Goal: Task Accomplishment & Management: Manage account settings

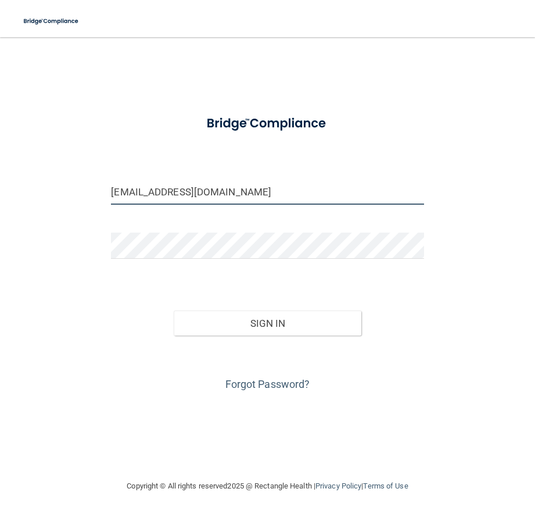
click at [205, 196] on input "[EMAIL_ADDRESS][DOMAIN_NAME]" at bounding box center [267, 191] width 313 height 26
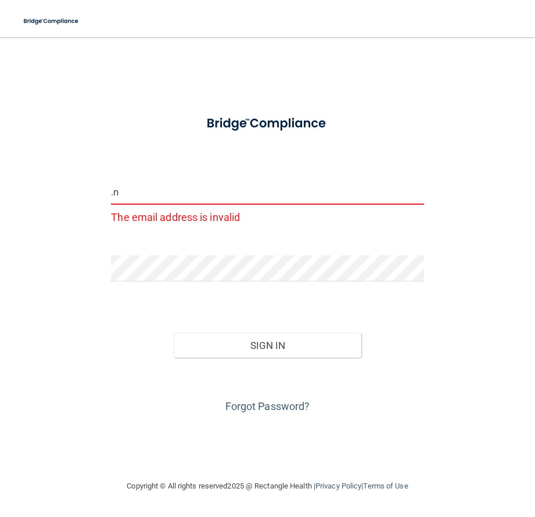
type input "."
click at [120, 87] on div "Email is required Invalid email/password. You don't have permission to access t…" at bounding box center [267, 258] width 489 height 418
click at [164, 193] on input "email" at bounding box center [267, 191] width 313 height 26
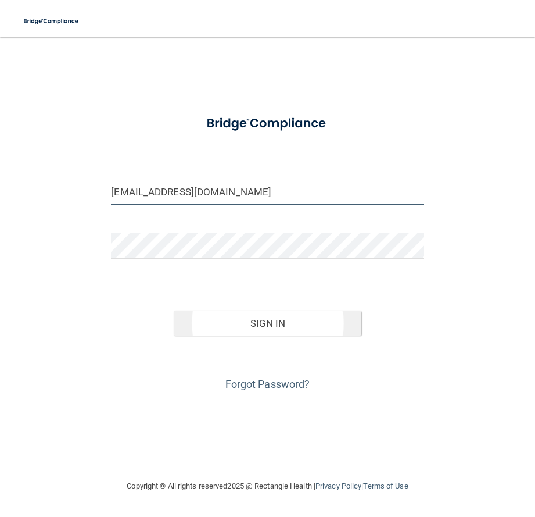
type input "[EMAIL_ADDRESS][DOMAIN_NAME]"
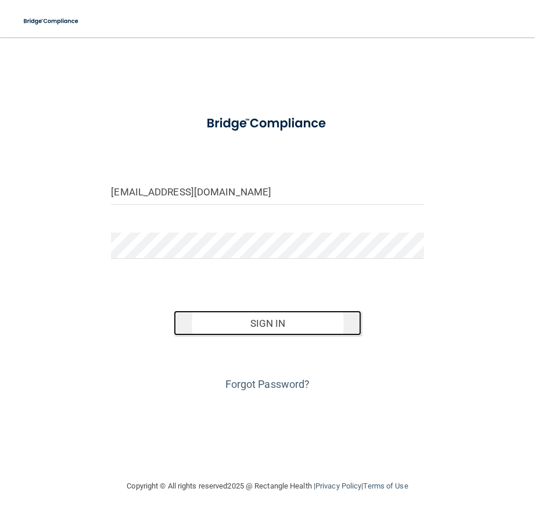
click at [277, 320] on button "Sign In" at bounding box center [268, 323] width 188 height 26
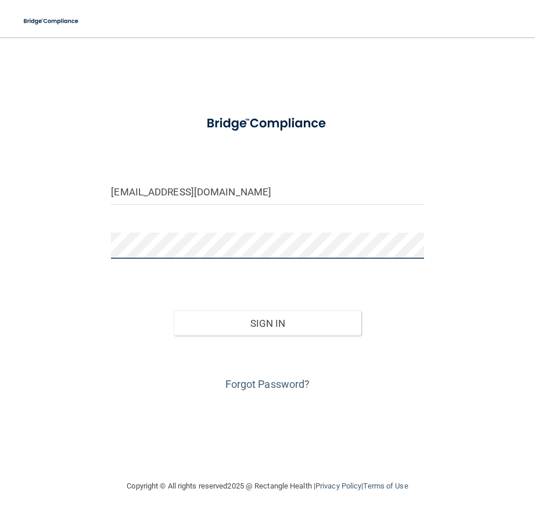
click at [174, 310] on button "Sign In" at bounding box center [268, 323] width 188 height 26
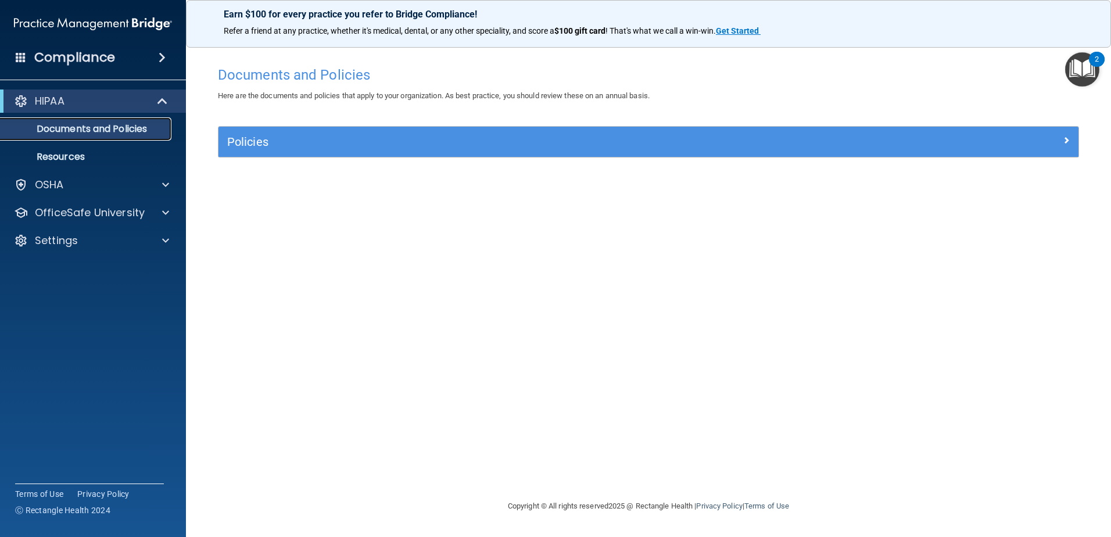
click at [141, 135] on p "Documents and Policies" at bounding box center [87, 129] width 159 height 12
click at [166, 211] on span at bounding box center [165, 213] width 7 height 14
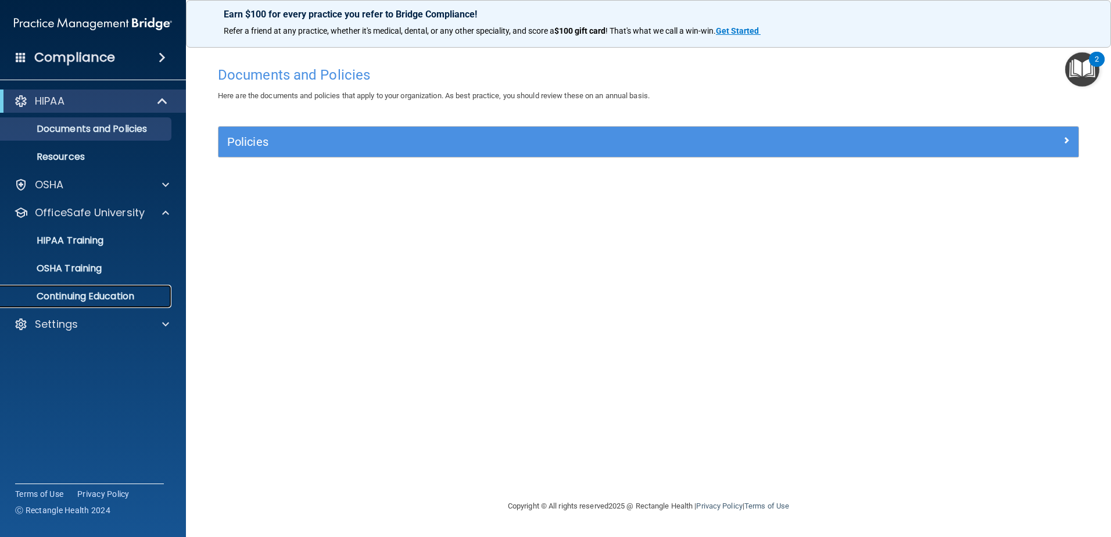
click at [137, 302] on p "Continuing Education" at bounding box center [87, 296] width 159 height 12
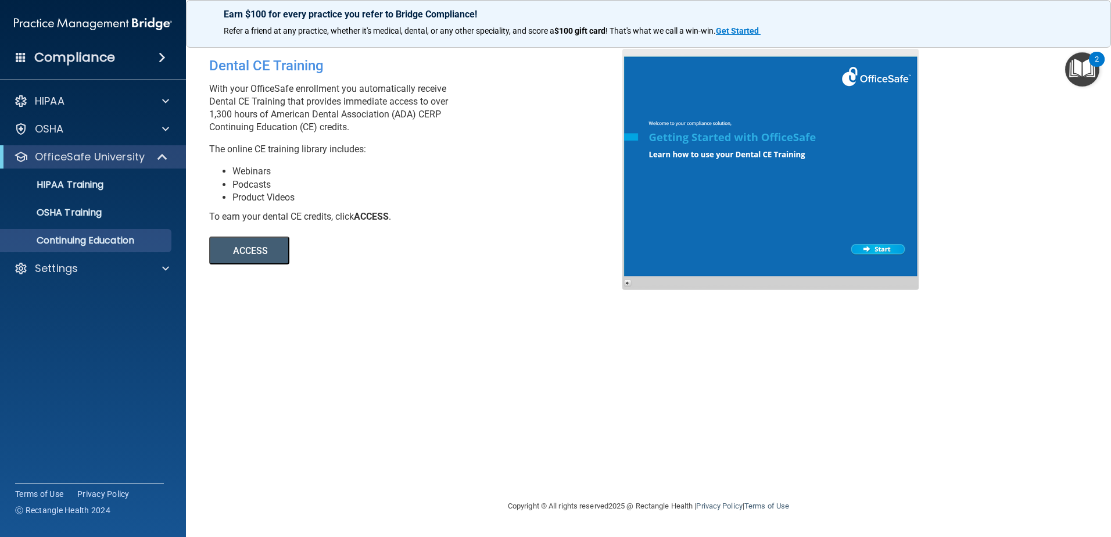
click at [230, 249] on button "ACCESS" at bounding box center [249, 250] width 80 height 28
click at [535, 249] on div at bounding box center [770, 169] width 296 height 241
click at [116, 62] on div "Compliance" at bounding box center [93, 58] width 186 height 26
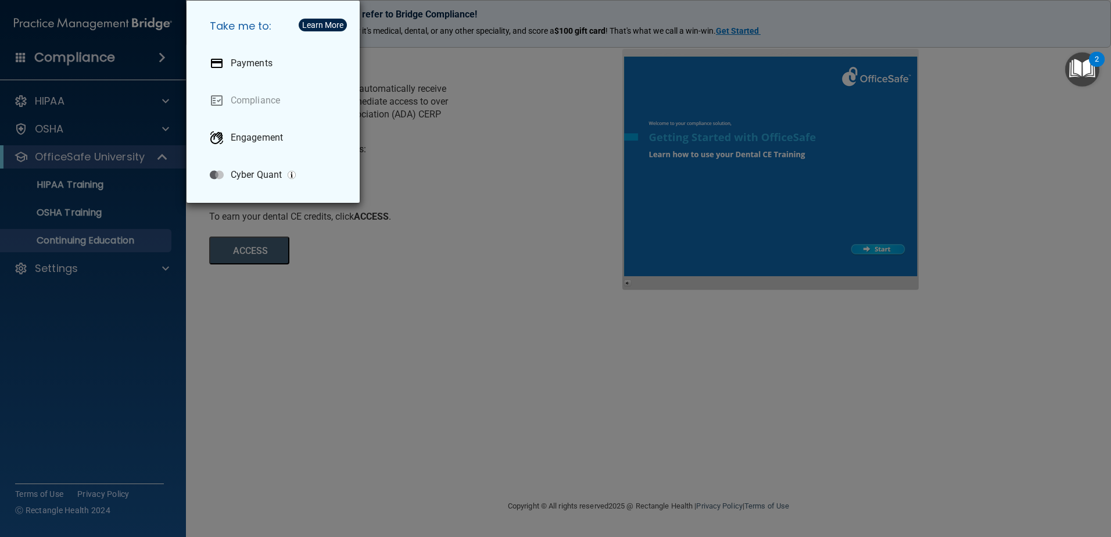
click at [410, 437] on div "Take me to: Payments Compliance Engagement Cyber Quant" at bounding box center [555, 268] width 1111 height 537
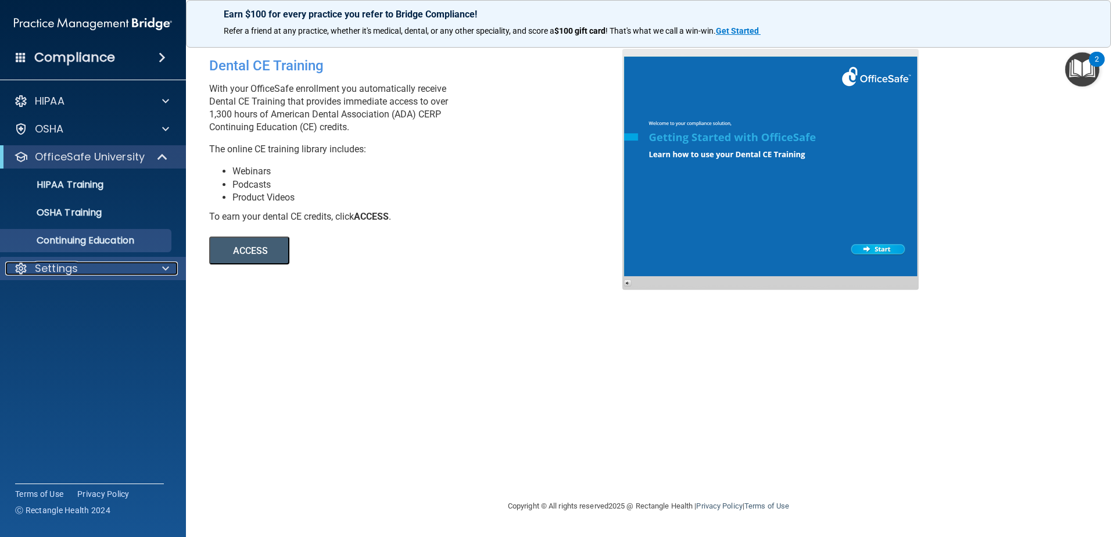
click at [166, 268] on span at bounding box center [165, 268] width 7 height 14
click at [84, 295] on p "My Account" at bounding box center [87, 296] width 159 height 12
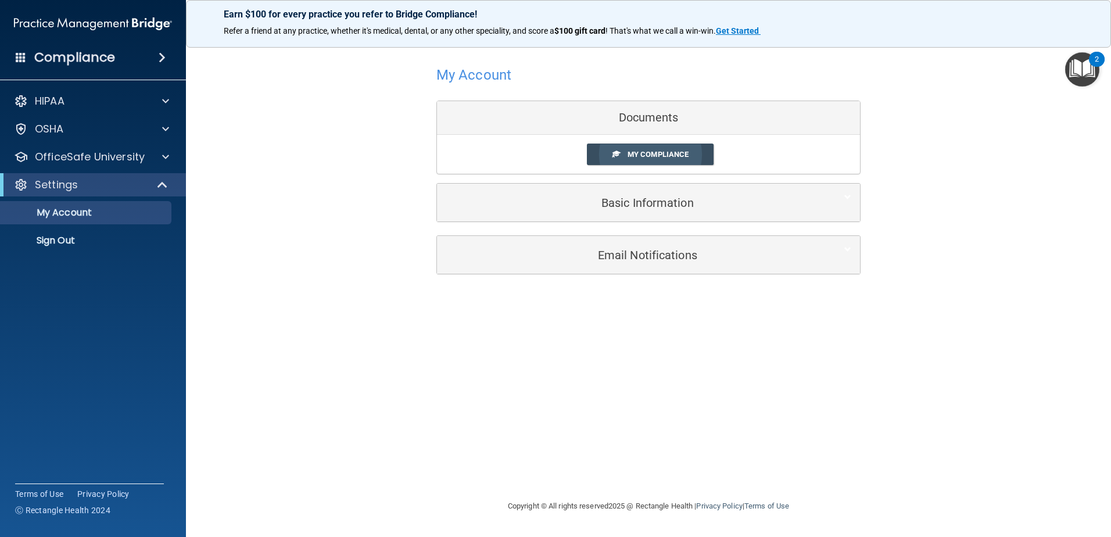
click at [535, 155] on span "My Compliance" at bounding box center [657, 154] width 61 height 9
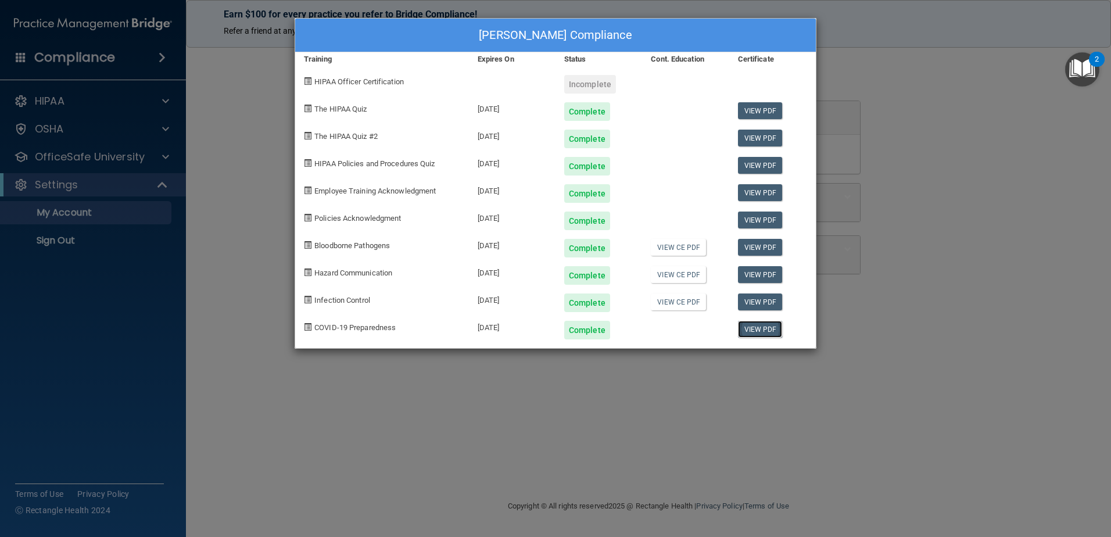
click at [535, 330] on link "View PDF" at bounding box center [760, 329] width 45 height 17
click at [535, 302] on link "View PDF" at bounding box center [760, 301] width 45 height 17
click at [535, 279] on link "View CE PDF" at bounding box center [678, 274] width 55 height 17
click at [535, 247] on link "View PDF" at bounding box center [760, 247] width 45 height 17
click at [535, 217] on link "View PDF" at bounding box center [760, 219] width 45 height 17
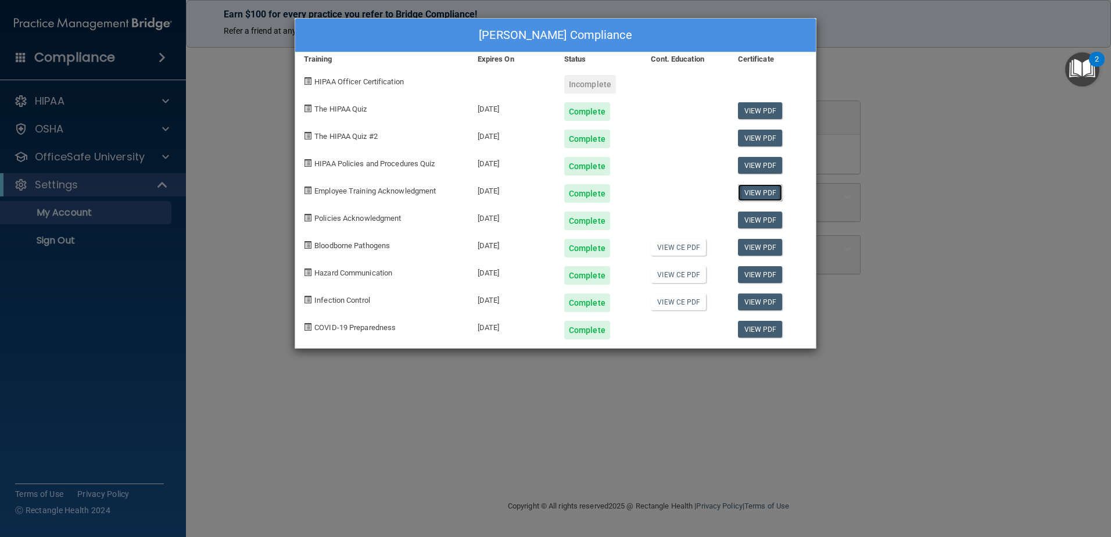
click at [535, 193] on link "View PDF" at bounding box center [760, 192] width 45 height 17
click at [535, 195] on link "View PDF" at bounding box center [760, 192] width 45 height 17
click at [535, 191] on link "View PDF" at bounding box center [760, 192] width 45 height 17
click at [535, 167] on link "View PDF" at bounding box center [760, 165] width 45 height 17
click at [535, 141] on link "View PDF" at bounding box center [760, 138] width 45 height 17
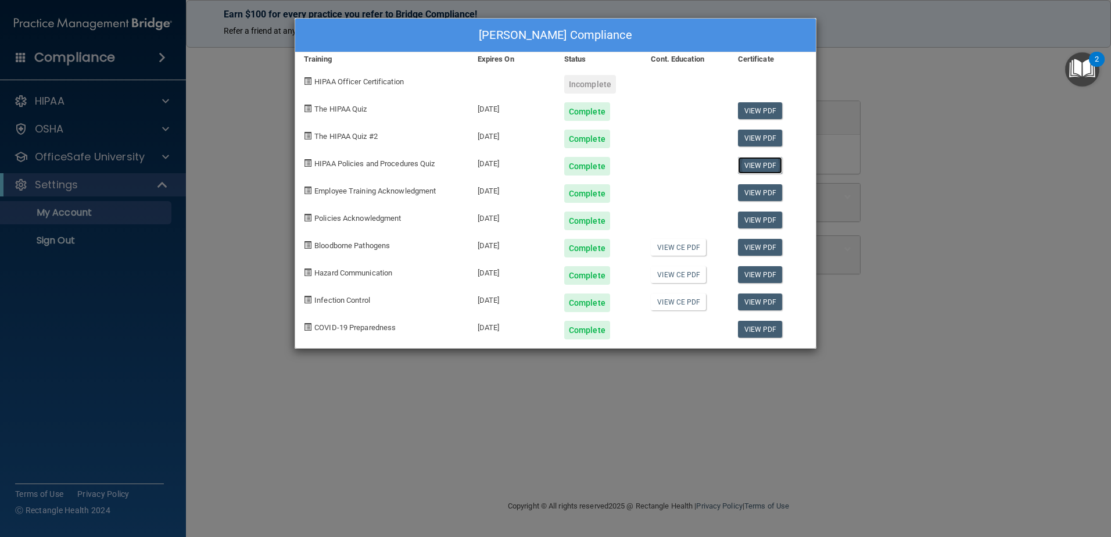
click at [535, 169] on link "View PDF" at bounding box center [760, 165] width 45 height 17
click at [535, 110] on link "View PDF" at bounding box center [760, 110] width 45 height 17
